Goal: Download file/media

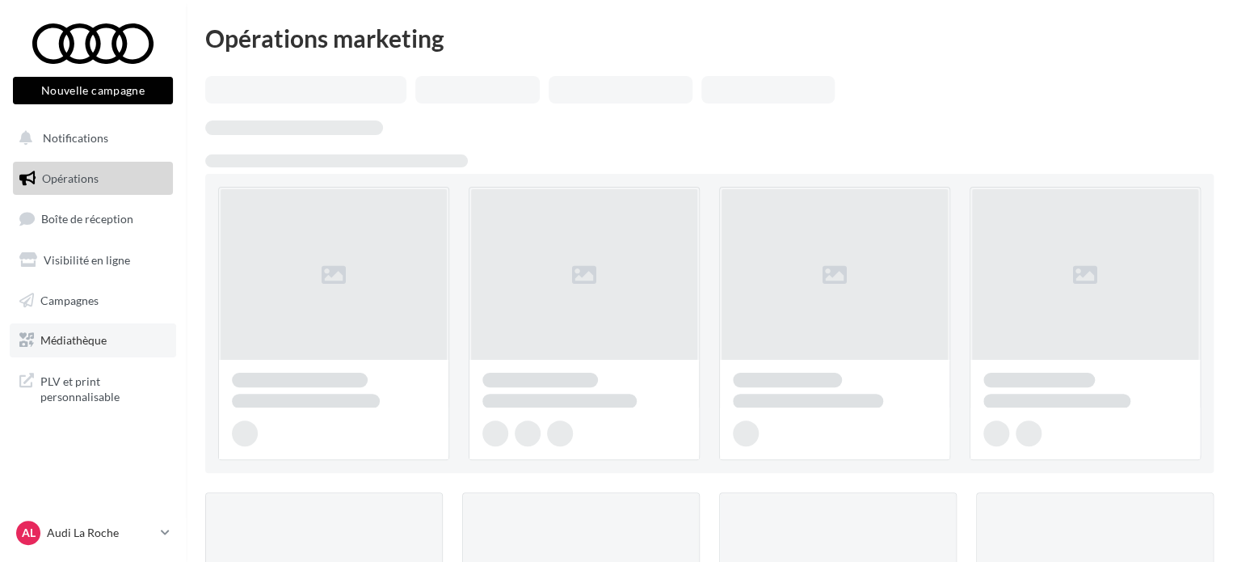
click at [95, 344] on span "Médiathèque" at bounding box center [73, 340] width 66 height 14
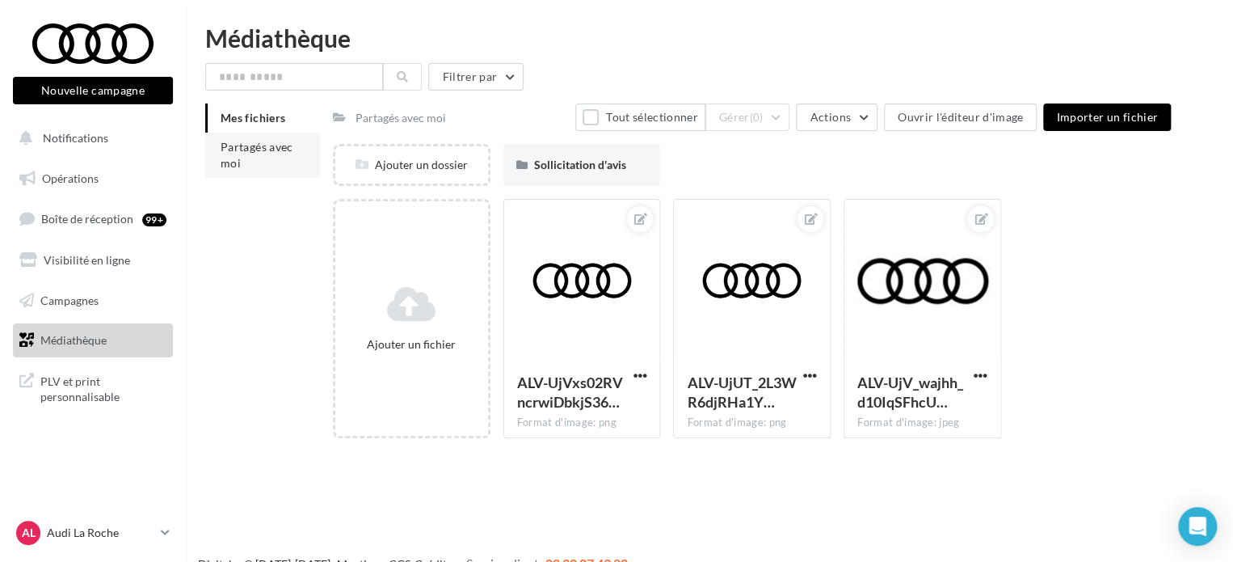
click at [271, 158] on li "Partagés avec moi" at bounding box center [262, 155] width 115 height 45
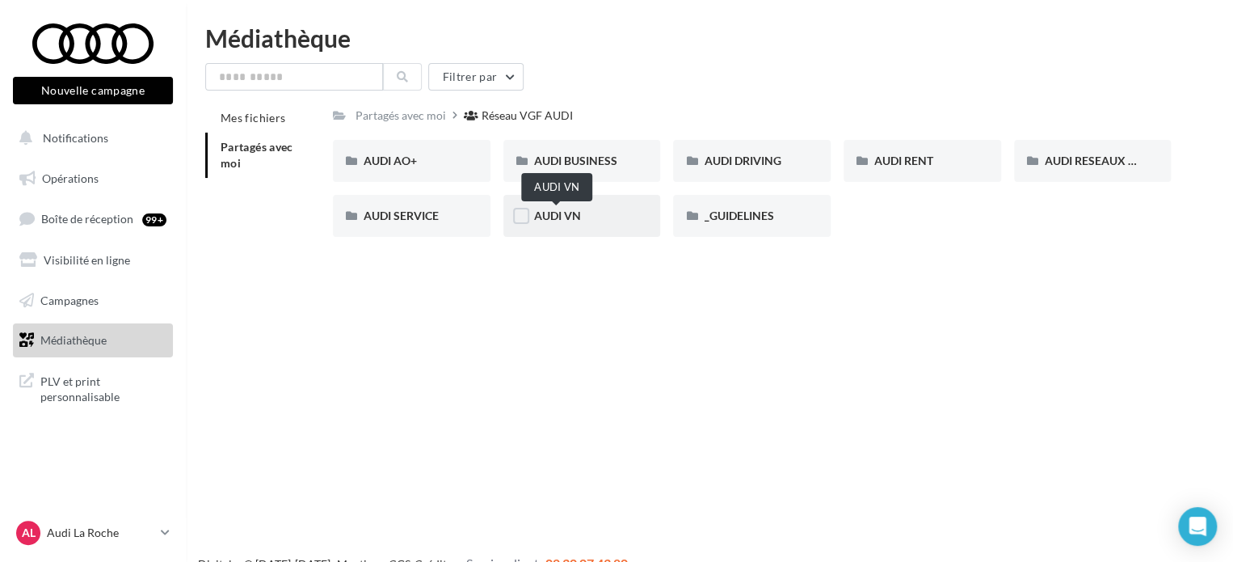
click at [576, 216] on span "AUDI VN" at bounding box center [557, 215] width 47 height 14
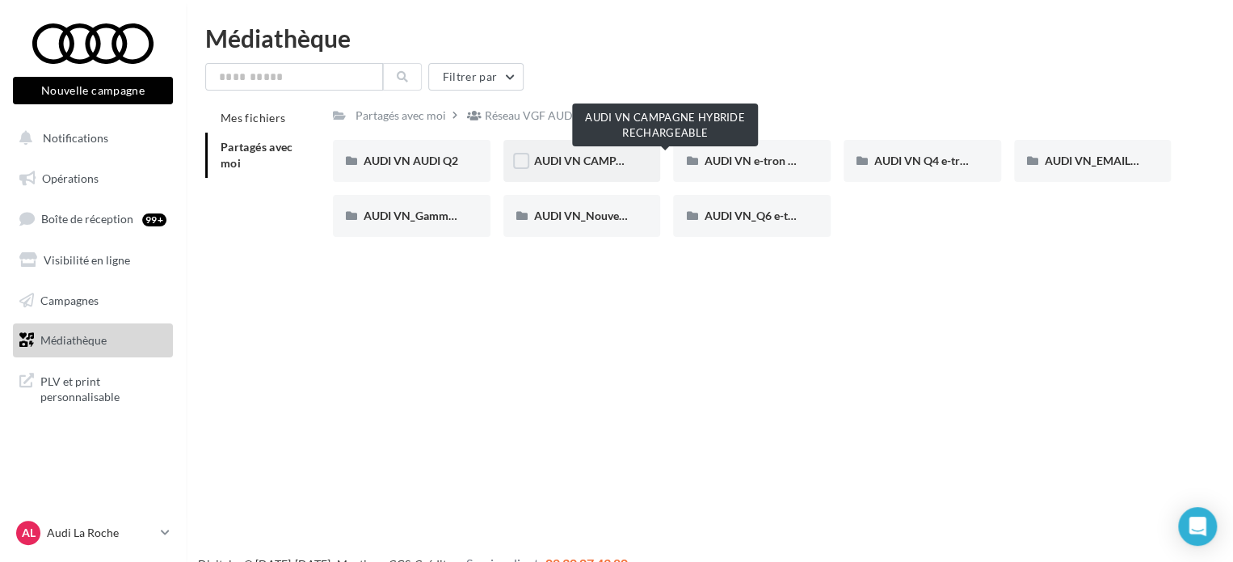
click at [569, 161] on span "AUDI VN CAMPAGNE HYBRIDE RECHARGEABLE" at bounding box center [661, 161] width 254 height 14
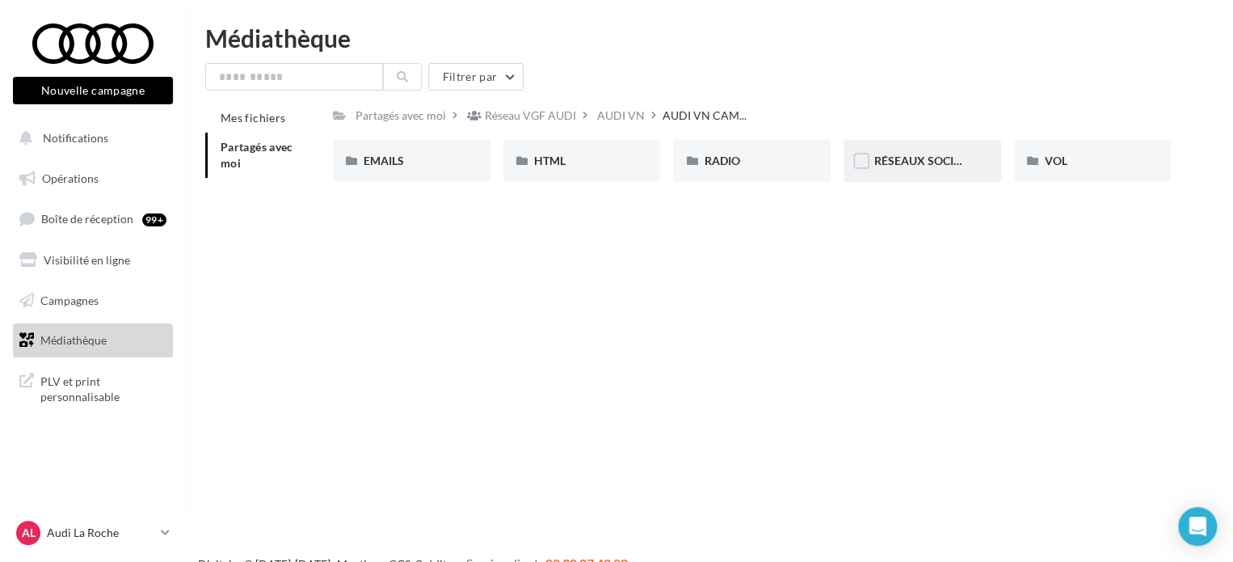
click at [905, 165] on span "RÉSEAUX SOCIAUX" at bounding box center [925, 161] width 103 height 14
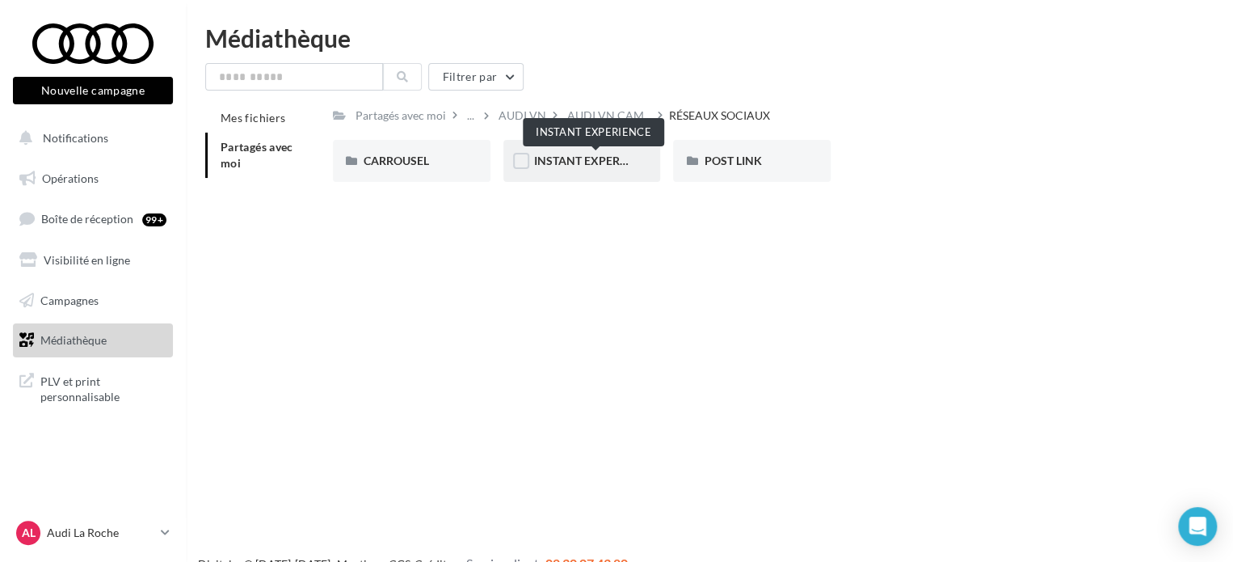
click at [566, 159] on span "INSTANT EXPERIENCE" at bounding box center [593, 161] width 118 height 14
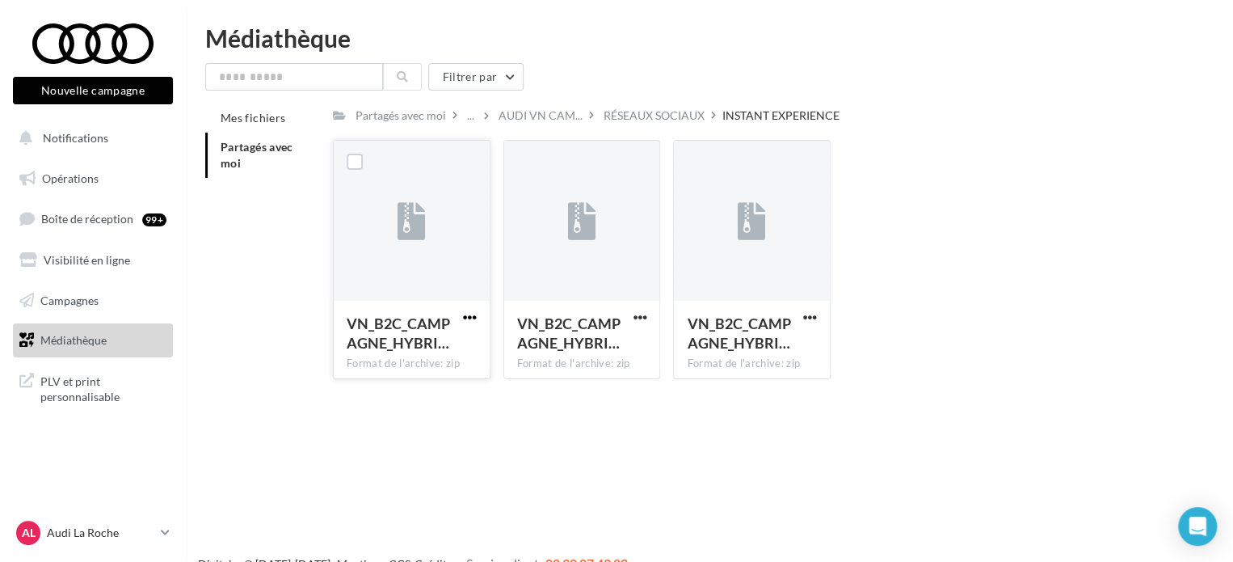
click at [475, 322] on span "button" at bounding box center [470, 317] width 14 height 14
click at [411, 354] on button "Télécharger" at bounding box center [399, 349] width 162 height 42
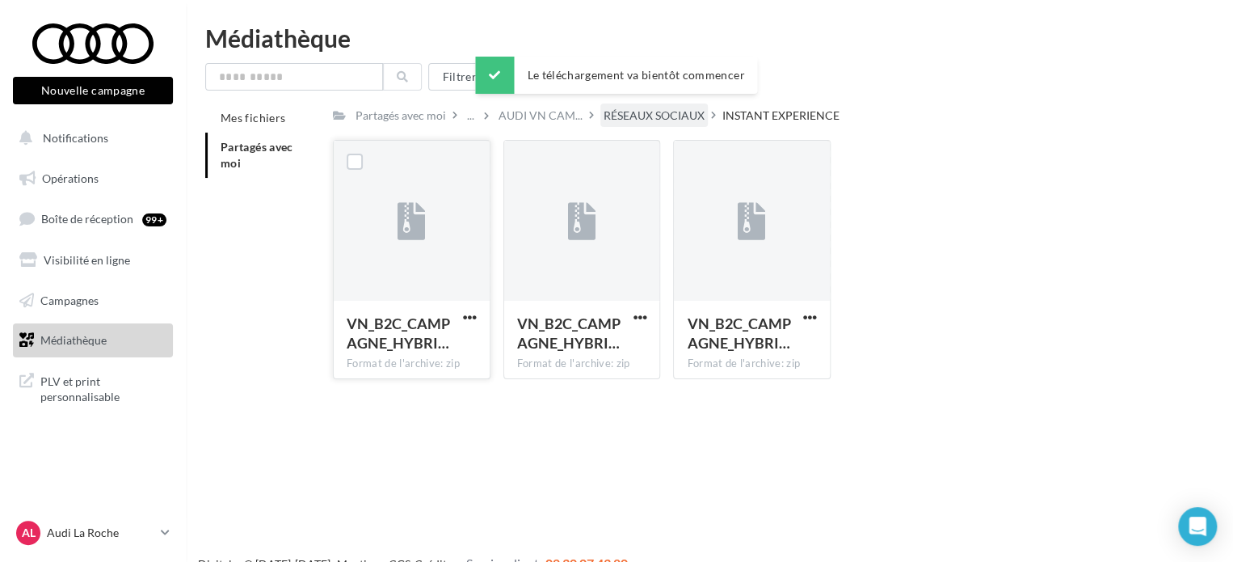
click at [676, 122] on div "RÉSEAUX SOCIAUX" at bounding box center [654, 115] width 101 height 16
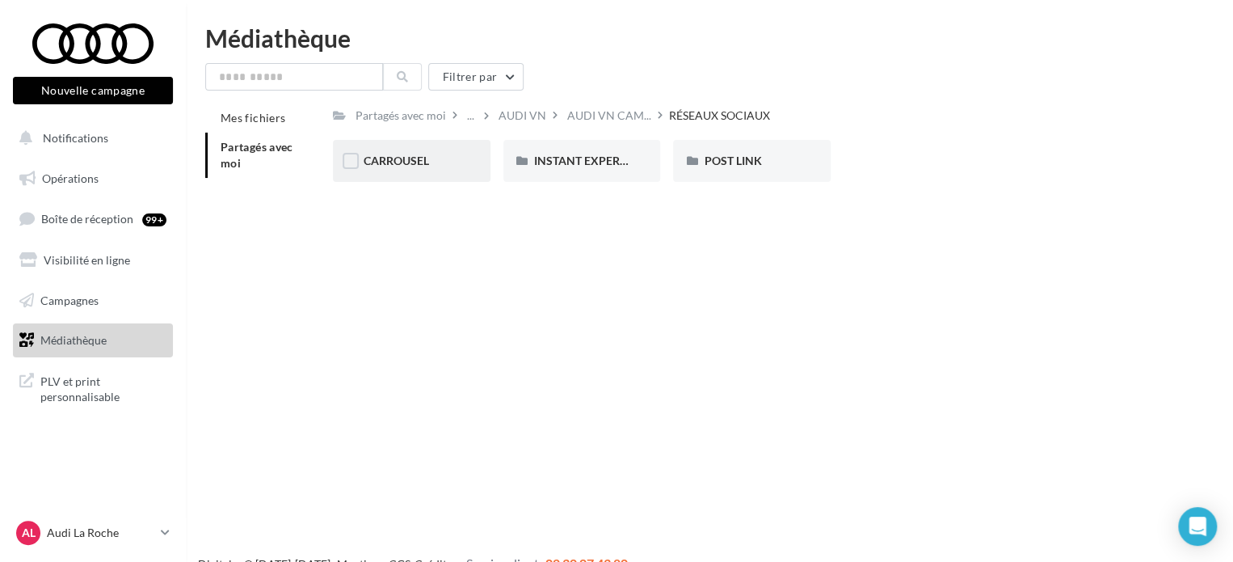
click at [417, 165] on span "CARROUSEL" at bounding box center [396, 161] width 65 height 14
click at [431, 170] on div "A3 TFSI e" at bounding box center [412, 161] width 158 height 42
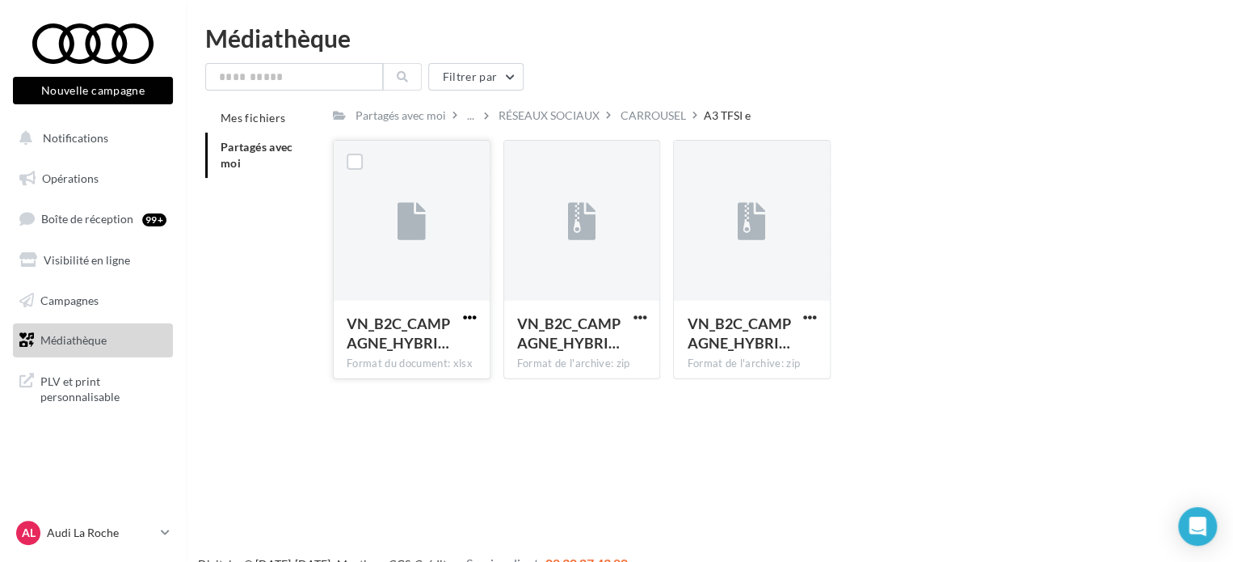
click at [471, 313] on span "button" at bounding box center [470, 317] width 14 height 14
click at [433, 345] on button "Télécharger" at bounding box center [399, 349] width 162 height 42
drag, startPoint x: 637, startPoint y: 75, endPoint x: 638, endPoint y: 84, distance: 9.0
click at [637, 75] on div "Filtrer par" at bounding box center [709, 76] width 1008 height 27
click at [660, 123] on div "CARROUSEL" at bounding box center [653, 115] width 65 height 16
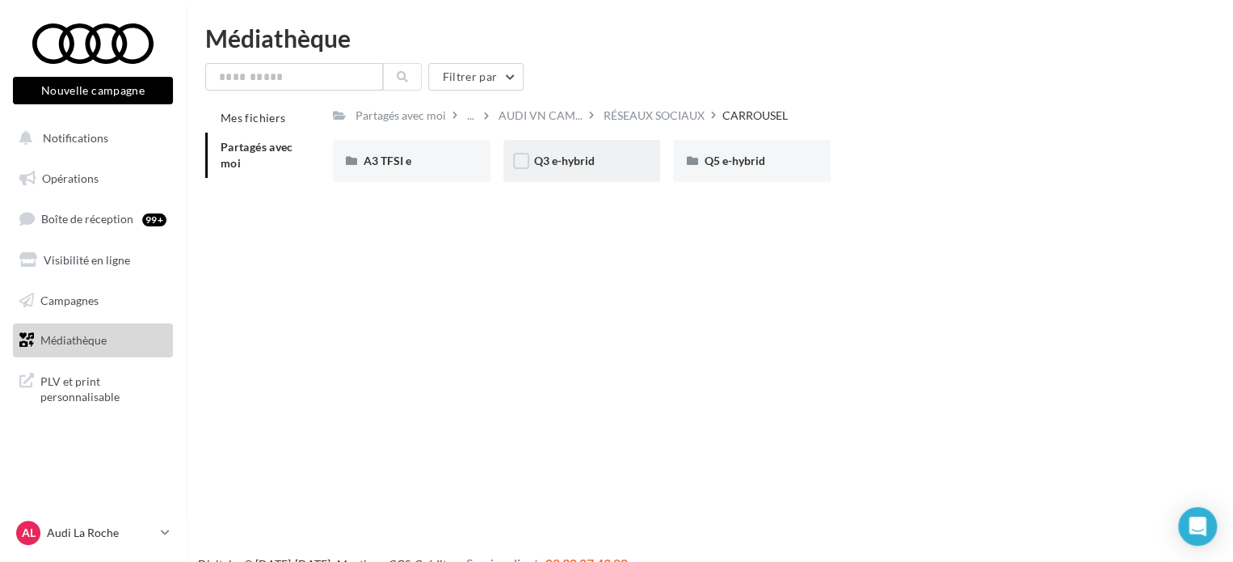
click at [587, 170] on div "Q3 e-hybrid" at bounding box center [582, 161] width 158 height 42
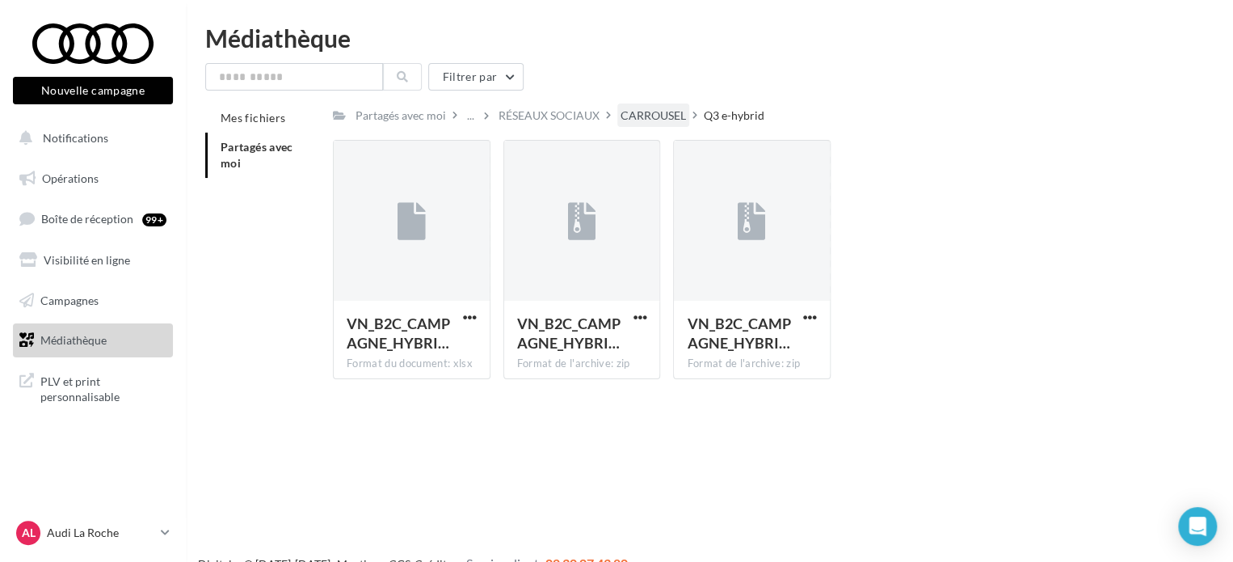
click at [646, 109] on div "CARROUSEL" at bounding box center [653, 115] width 65 height 16
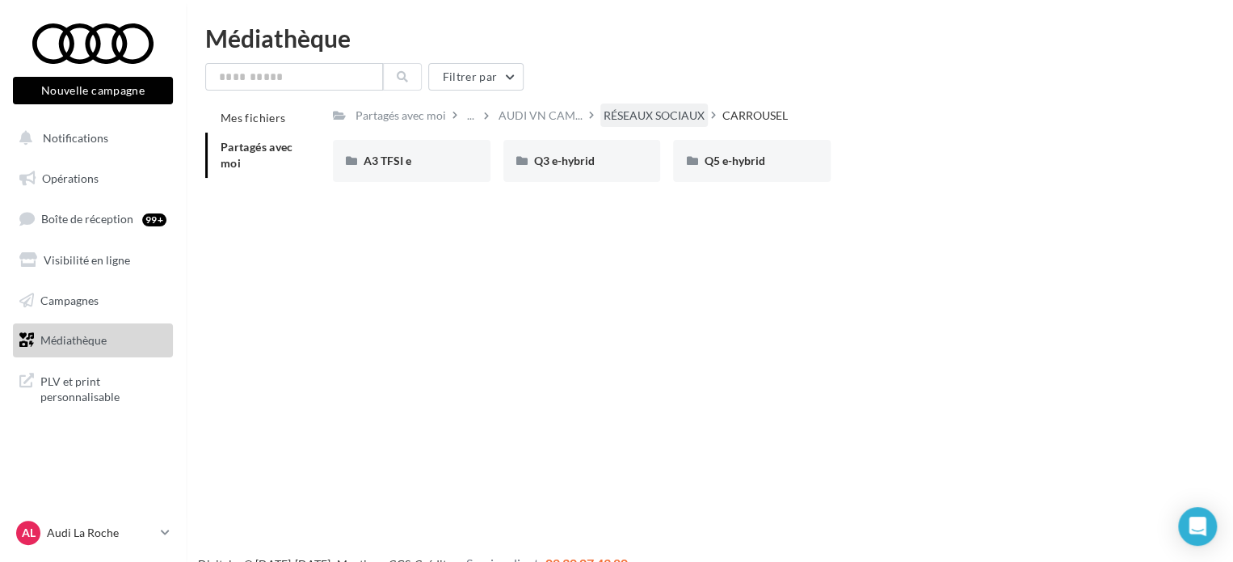
click at [627, 113] on div "RÉSEAUX SOCIAUX" at bounding box center [654, 115] width 101 height 16
click at [579, 157] on span "INSTANT EXPERIENCE" at bounding box center [593, 161] width 118 height 14
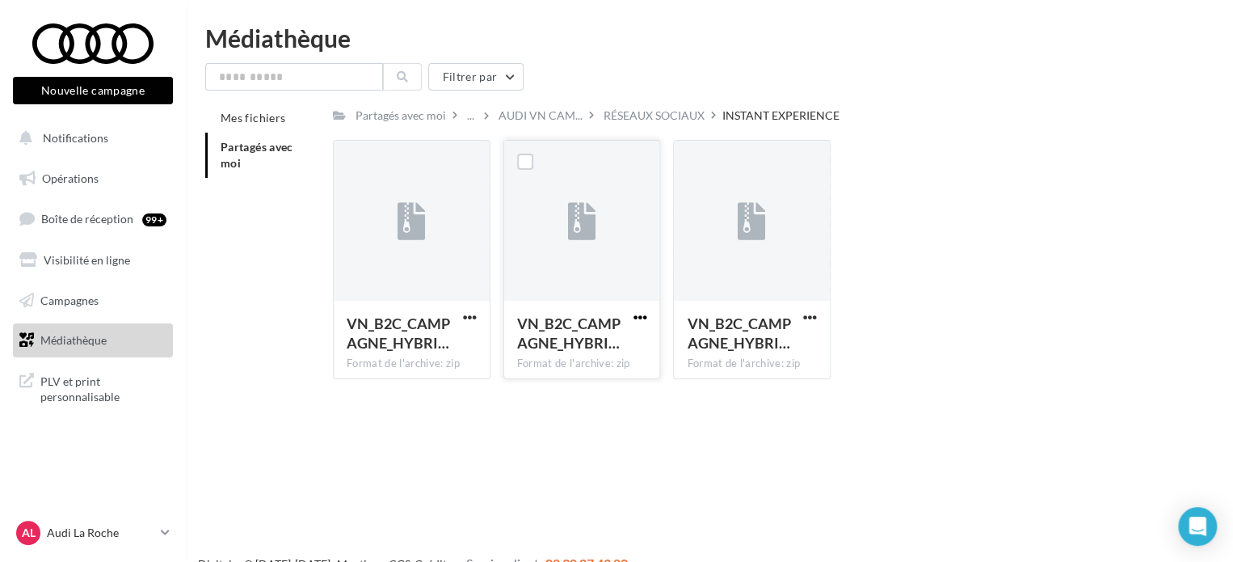
click at [633, 320] on span "button" at bounding box center [640, 317] width 14 height 14
click at [604, 345] on button "Télécharger" at bounding box center [569, 349] width 162 height 42
click at [634, 318] on span "button" at bounding box center [640, 317] width 14 height 14
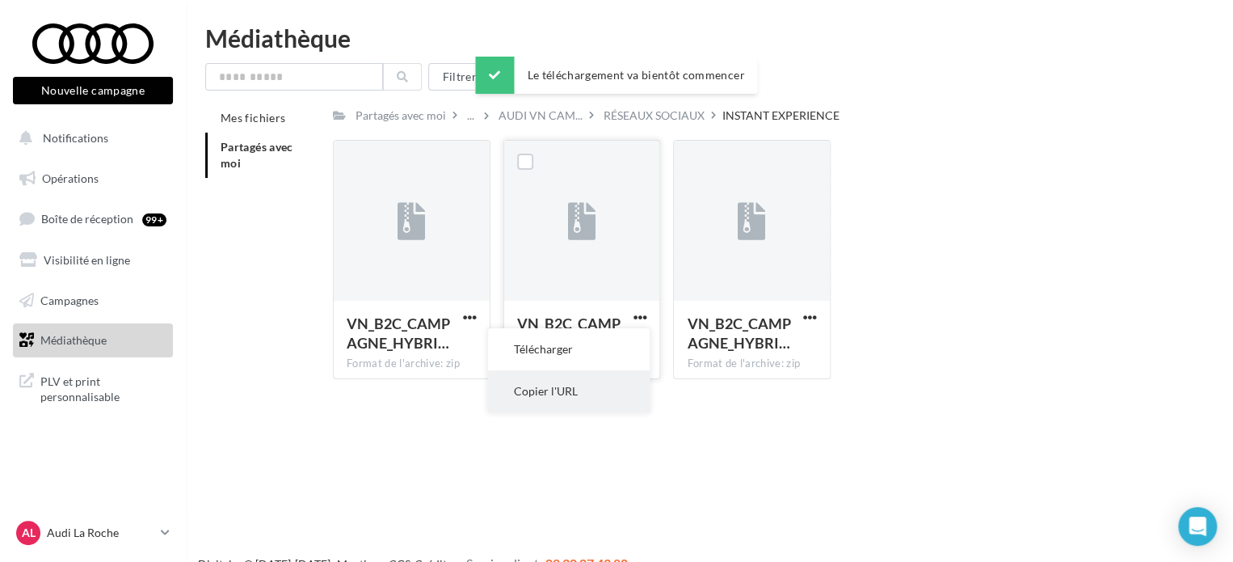
click at [588, 386] on button "Copier l'URL" at bounding box center [569, 391] width 162 height 42
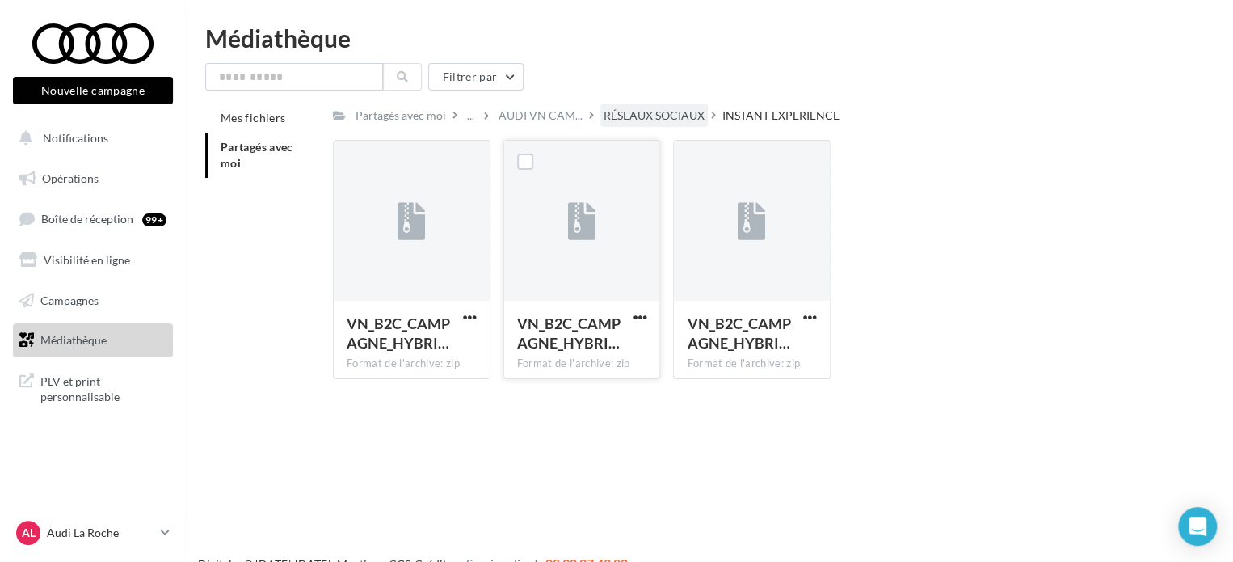
click at [680, 112] on div "RÉSEAUX SOCIAUX" at bounding box center [654, 115] width 101 height 16
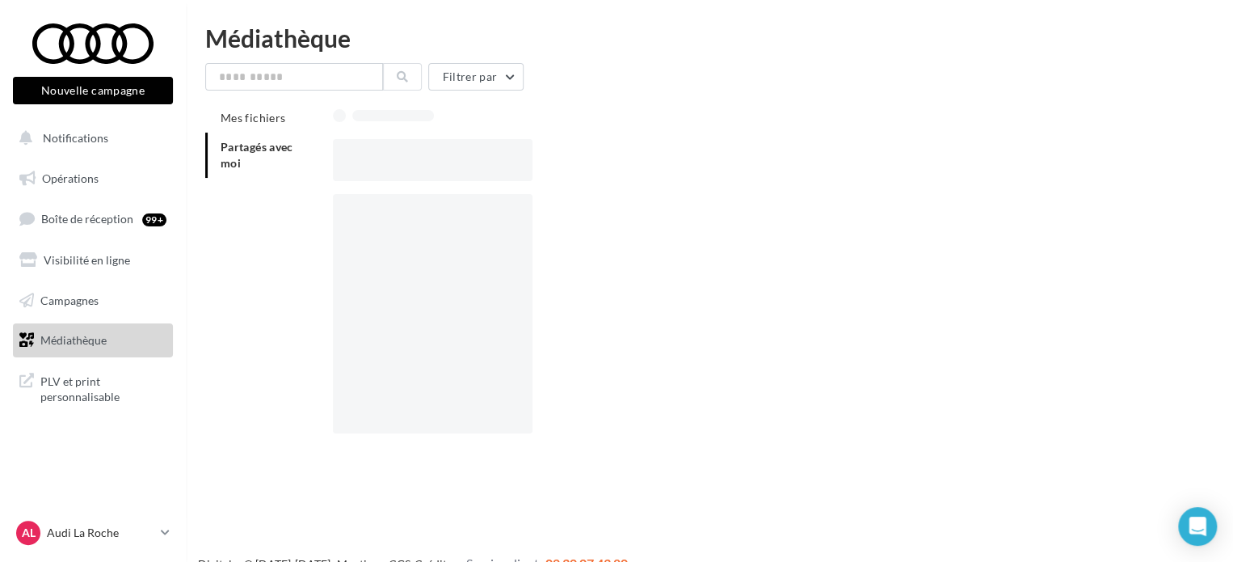
click at [665, 115] on div at bounding box center [752, 114] width 838 height 23
click at [238, 211] on div "Mes fichiers Partagés avec moi" at bounding box center [715, 281] width 1021 height 356
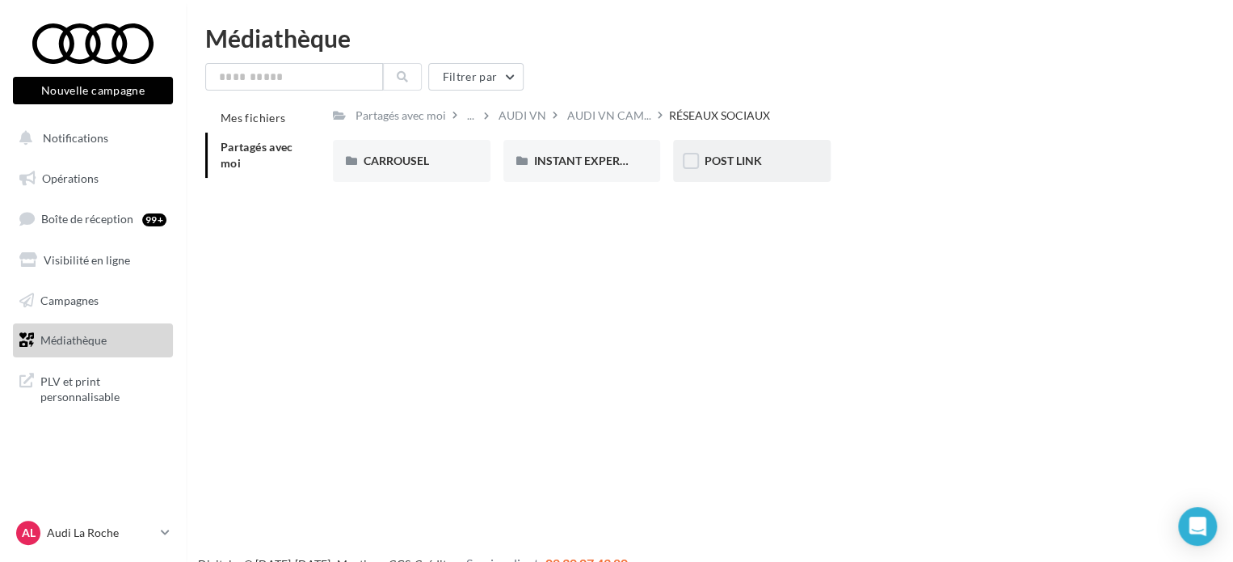
click at [726, 156] on span "POST LINK" at bounding box center [732, 161] width 57 height 14
click at [396, 162] on span "A3 TFSI e" at bounding box center [388, 161] width 48 height 14
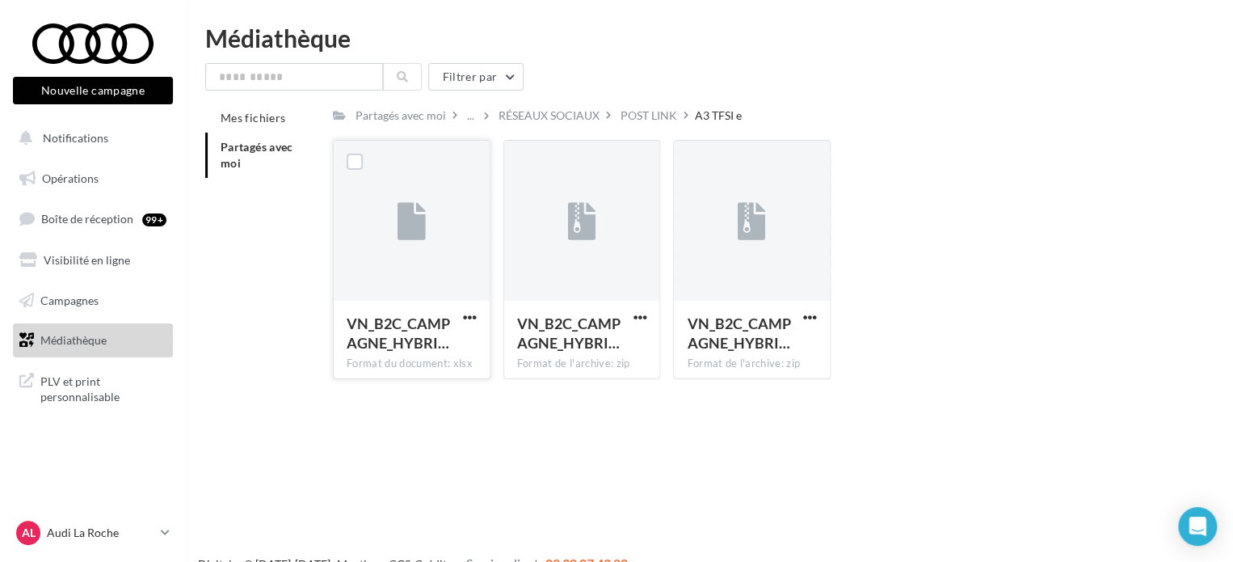
click at [460, 324] on div at bounding box center [470, 318] width 20 height 16
click at [803, 316] on span "button" at bounding box center [810, 317] width 14 height 14
click at [756, 338] on button "Télécharger" at bounding box center [740, 349] width 162 height 42
click at [638, 114] on div "POST LINK" at bounding box center [649, 115] width 57 height 16
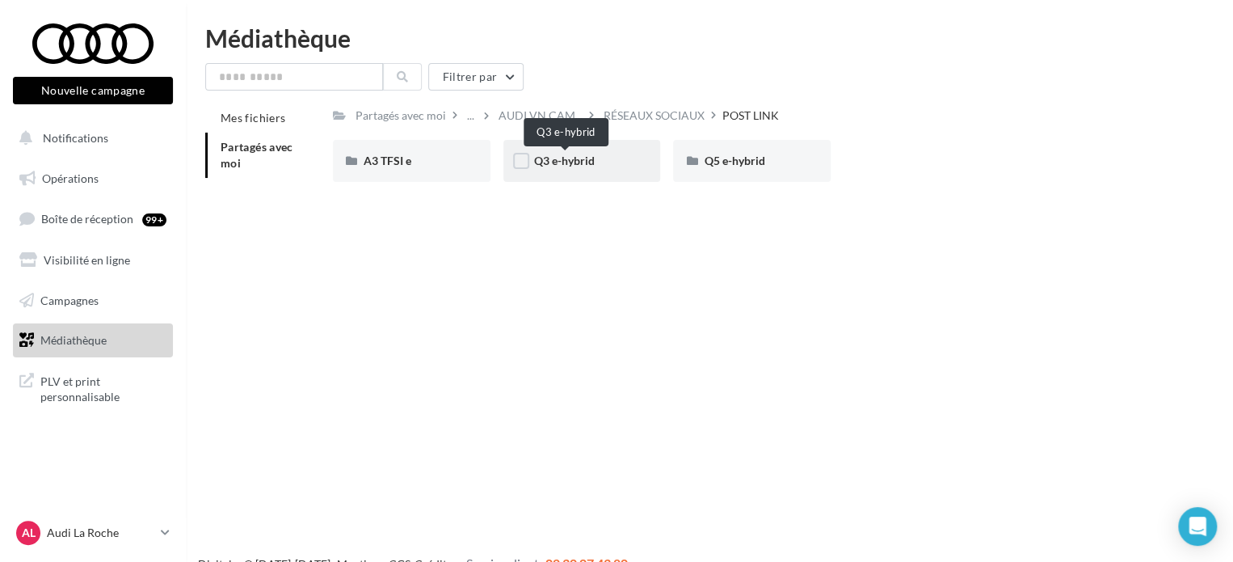
click at [580, 167] on span "Q3 e-hybrid" at bounding box center [564, 161] width 61 height 14
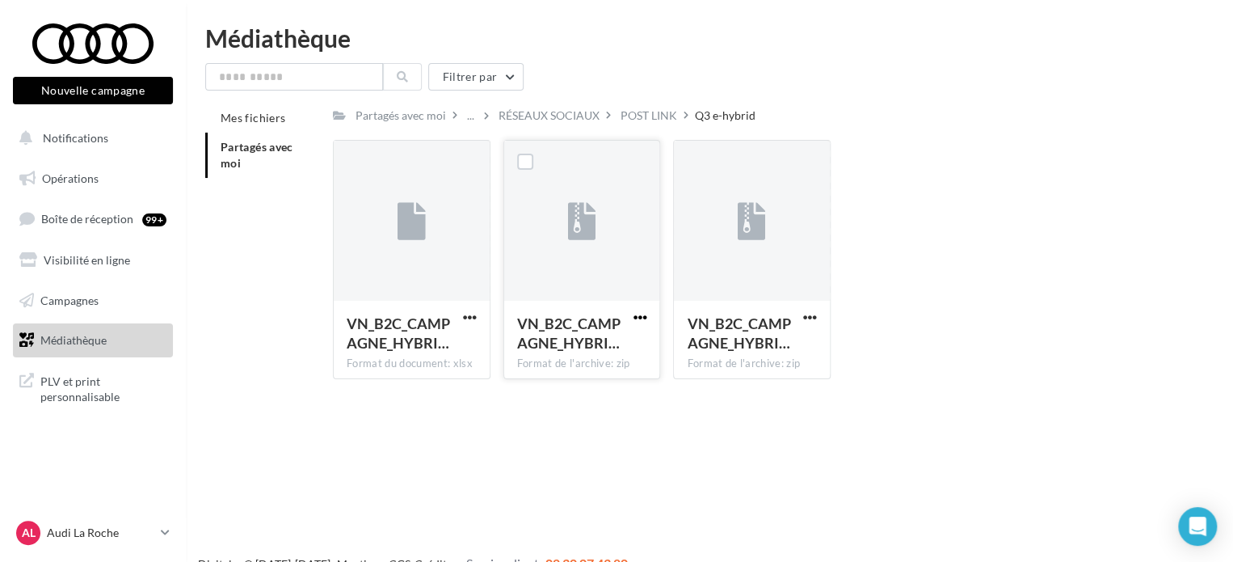
click at [642, 322] on span "button" at bounding box center [640, 317] width 14 height 14
click at [588, 352] on button "Télécharger" at bounding box center [569, 349] width 162 height 42
click at [654, 112] on div "POST LINK" at bounding box center [649, 115] width 57 height 16
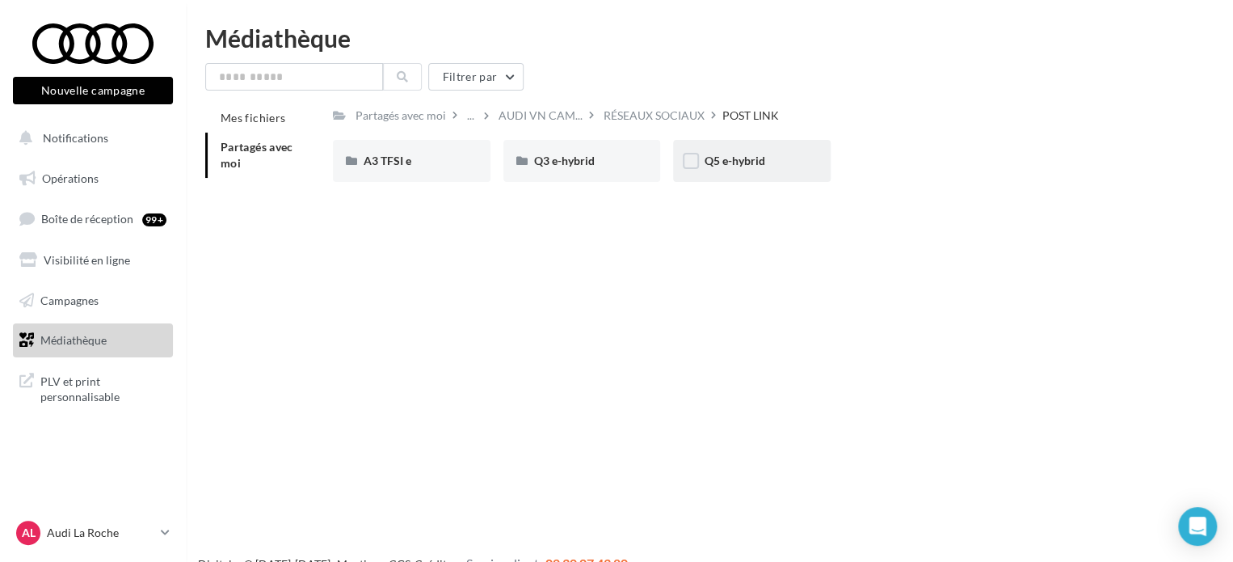
click at [752, 173] on div "Q5 e-hybrid" at bounding box center [752, 161] width 158 height 42
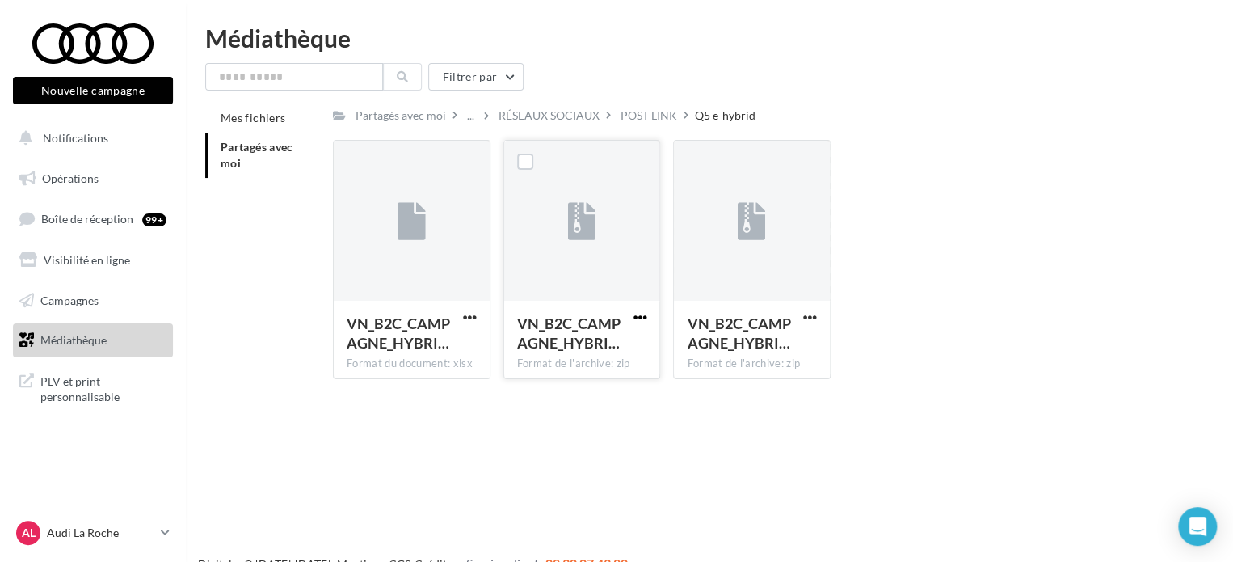
click at [633, 319] on span "button" at bounding box center [640, 317] width 14 height 14
click at [600, 341] on button "Télécharger" at bounding box center [569, 349] width 162 height 42
click at [803, 318] on span "button" at bounding box center [810, 317] width 14 height 14
drag, startPoint x: 738, startPoint y: 345, endPoint x: 746, endPoint y: 339, distance: 9.9
click at [738, 345] on button "Télécharger" at bounding box center [740, 349] width 162 height 42
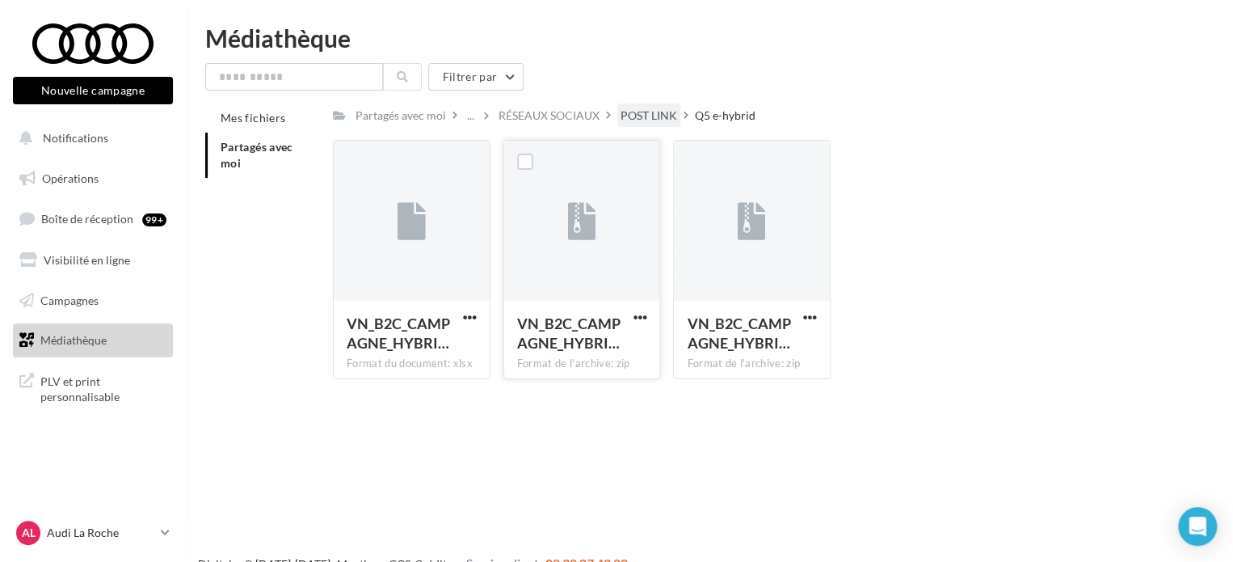
click at [667, 111] on div "POST LINK" at bounding box center [649, 115] width 57 height 16
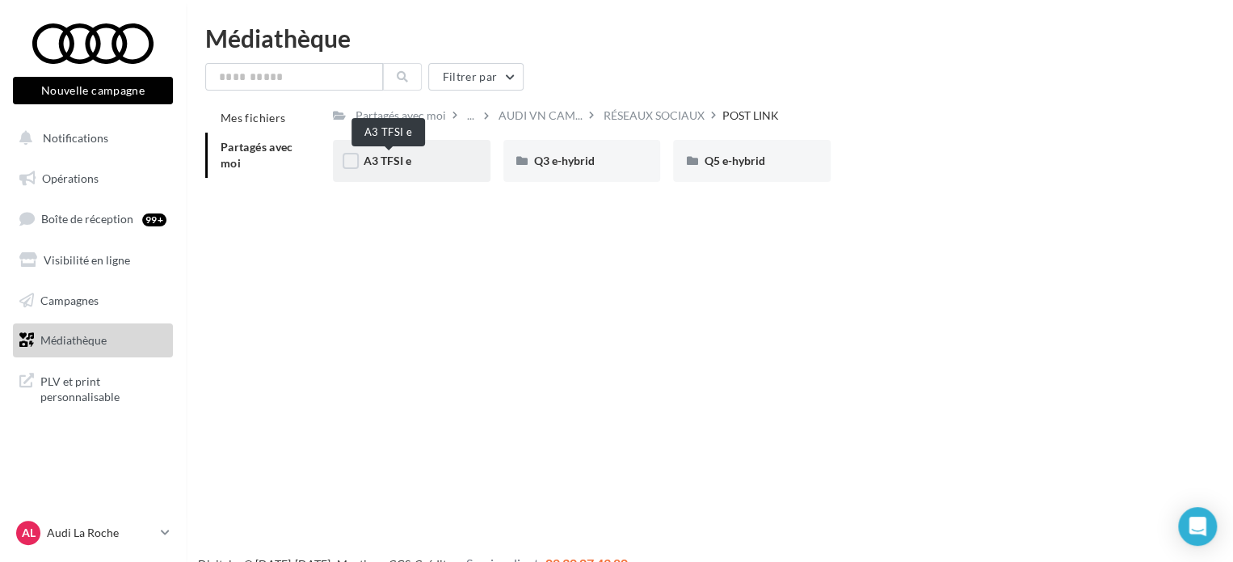
click at [377, 158] on span "A3 TFSI e" at bounding box center [388, 161] width 48 height 14
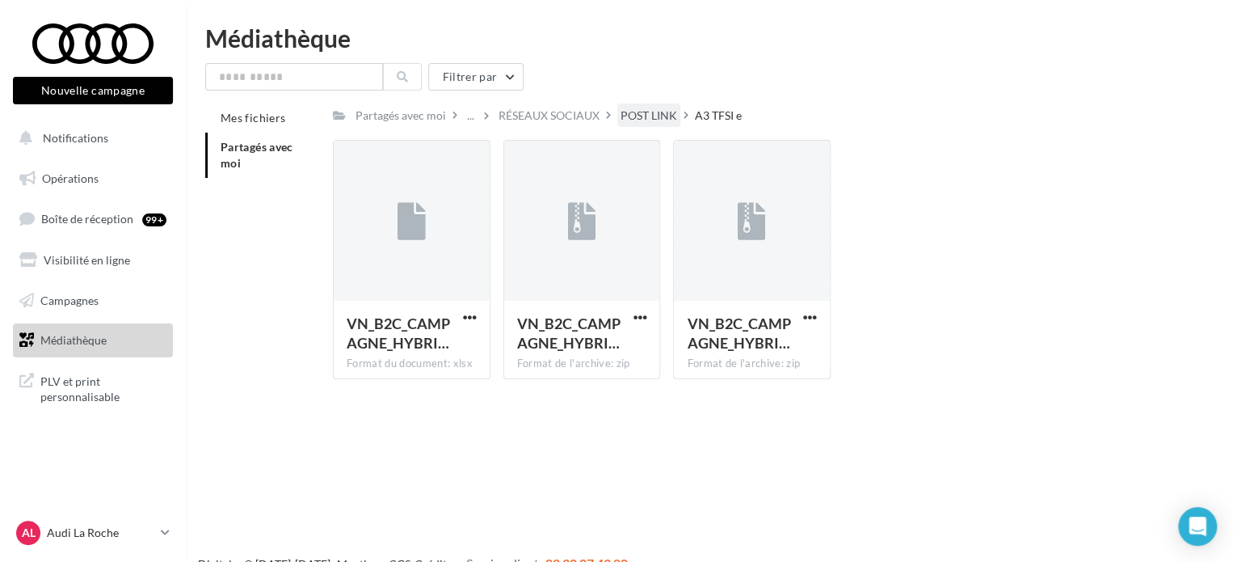
click at [653, 122] on div "POST LINK" at bounding box center [649, 115] width 57 height 16
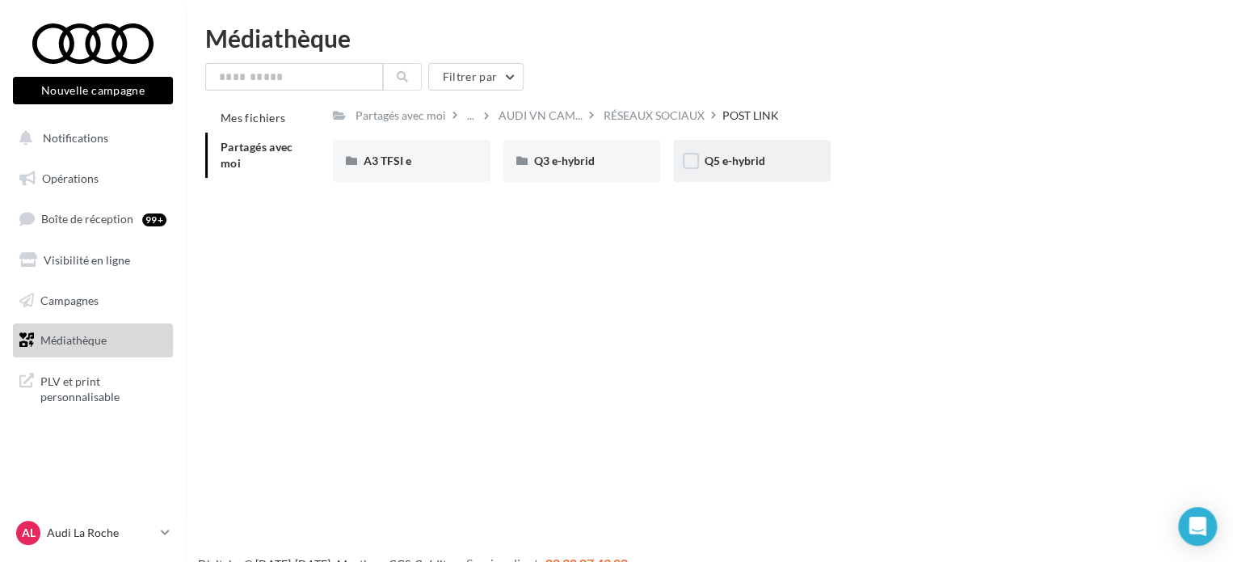
click at [743, 158] on span "Q5 e-hybrid" at bounding box center [734, 161] width 61 height 14
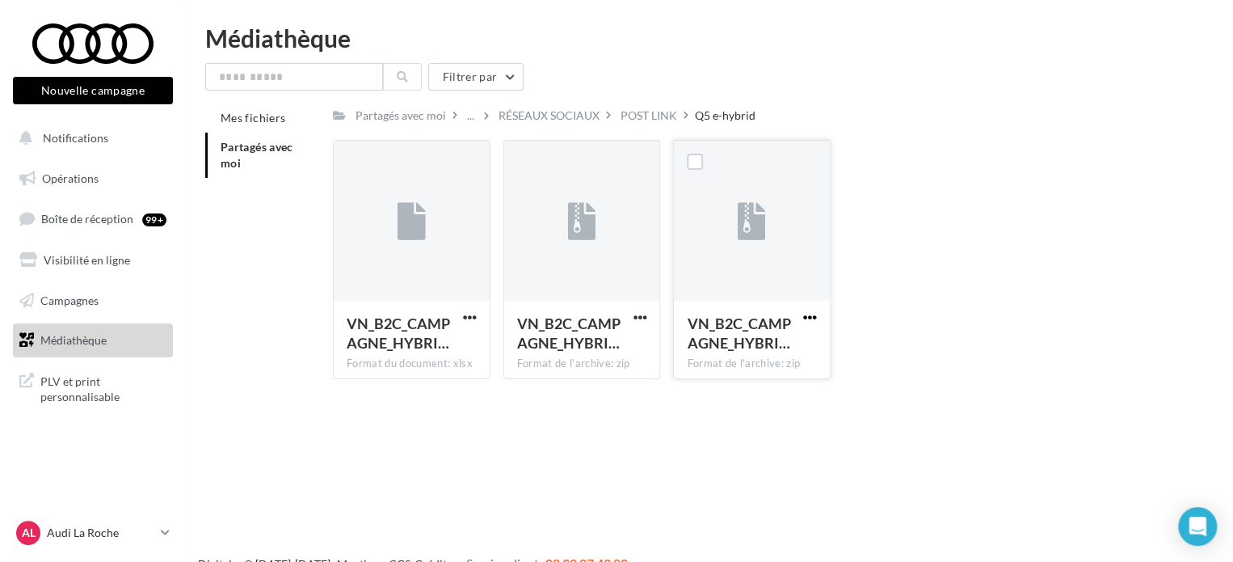
click at [808, 318] on span "button" at bounding box center [810, 317] width 14 height 14
click at [735, 346] on button "Télécharger" at bounding box center [740, 349] width 162 height 42
click at [48, 537] on p "Audi La Roche" at bounding box center [100, 532] width 107 height 16
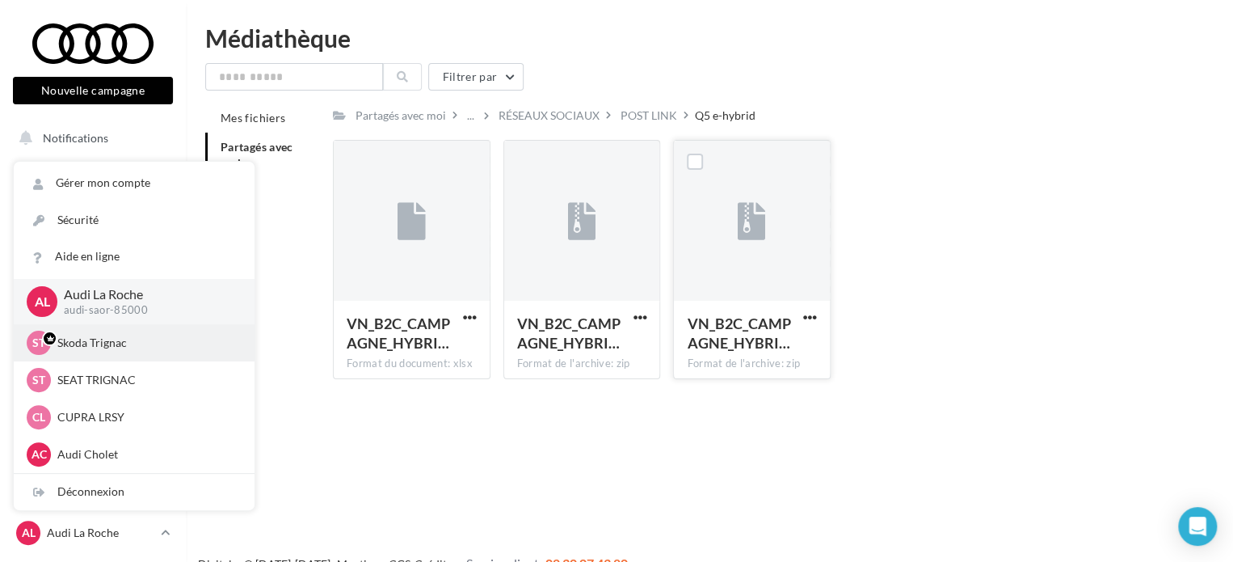
click at [116, 339] on p "Skoda Trignac" at bounding box center [146, 343] width 178 height 16
click at [98, 348] on p "Skoda Trignac" at bounding box center [146, 343] width 178 height 16
